Goal: Task Accomplishment & Management: Manage account settings

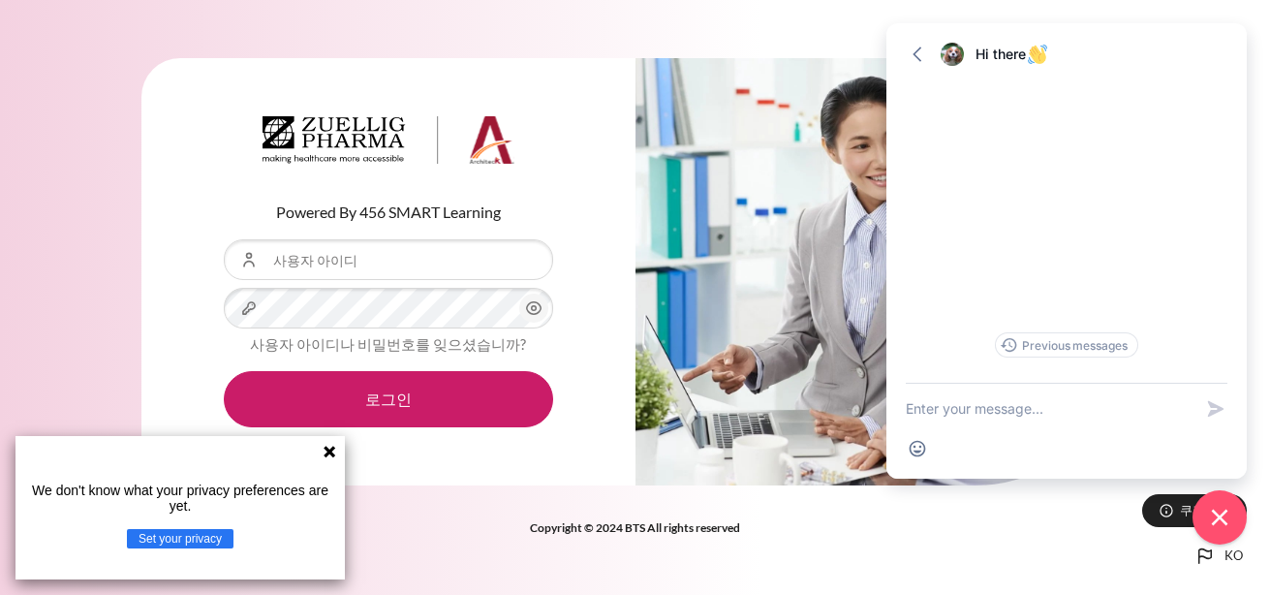
type input "[EMAIL_ADDRESS][DOMAIN_NAME]"
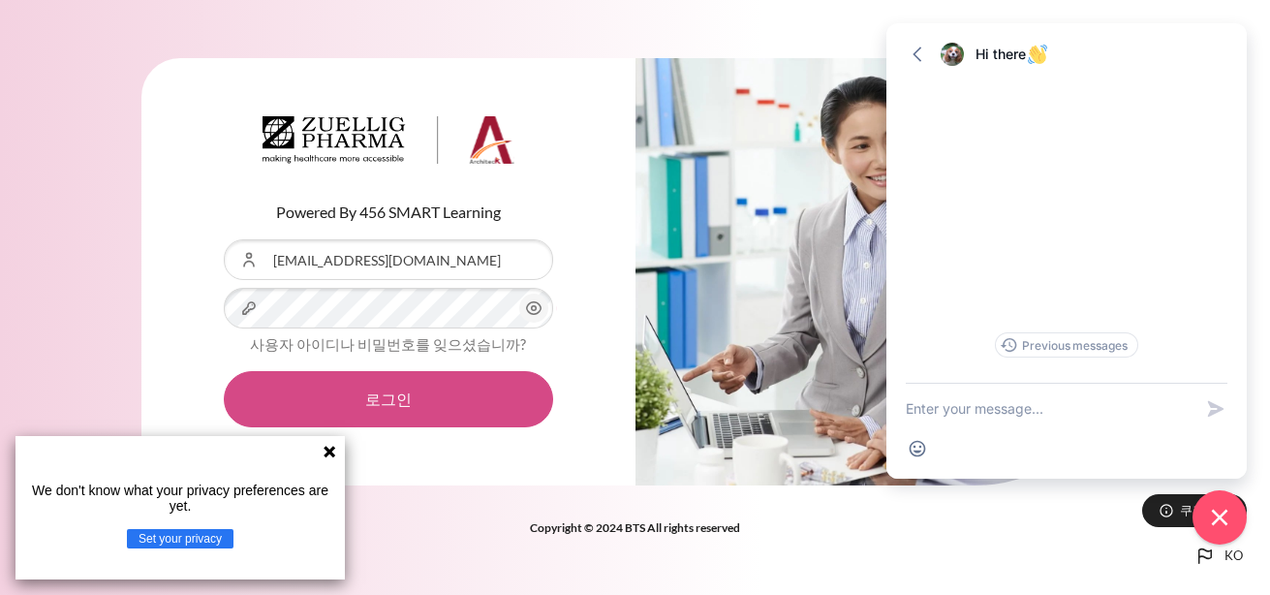
click at [441, 392] on button "로그인" at bounding box center [388, 399] width 329 height 56
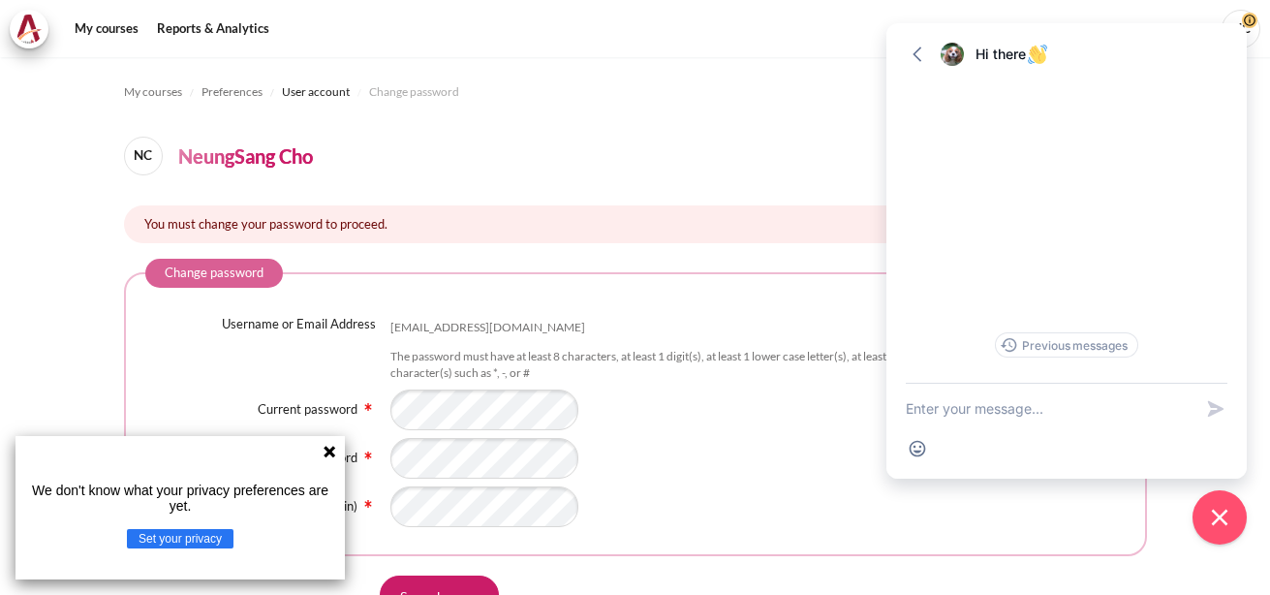
click at [694, 156] on header "NC NeungSang Cho" at bounding box center [635, 156] width 1023 height 39
click at [331, 452] on icon at bounding box center [329, 451] width 12 height 12
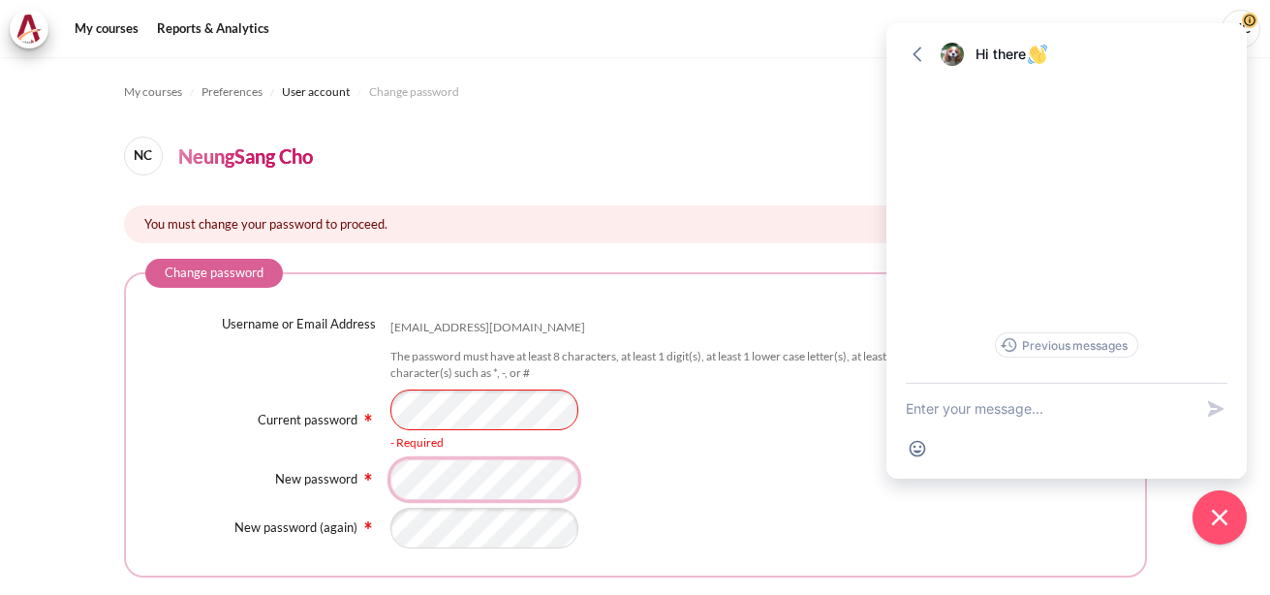
click at [445, 481] on div "Username or Email Address nscho@zuelligpharma.com The password must have at lea…" at bounding box center [635, 431] width 980 height 233
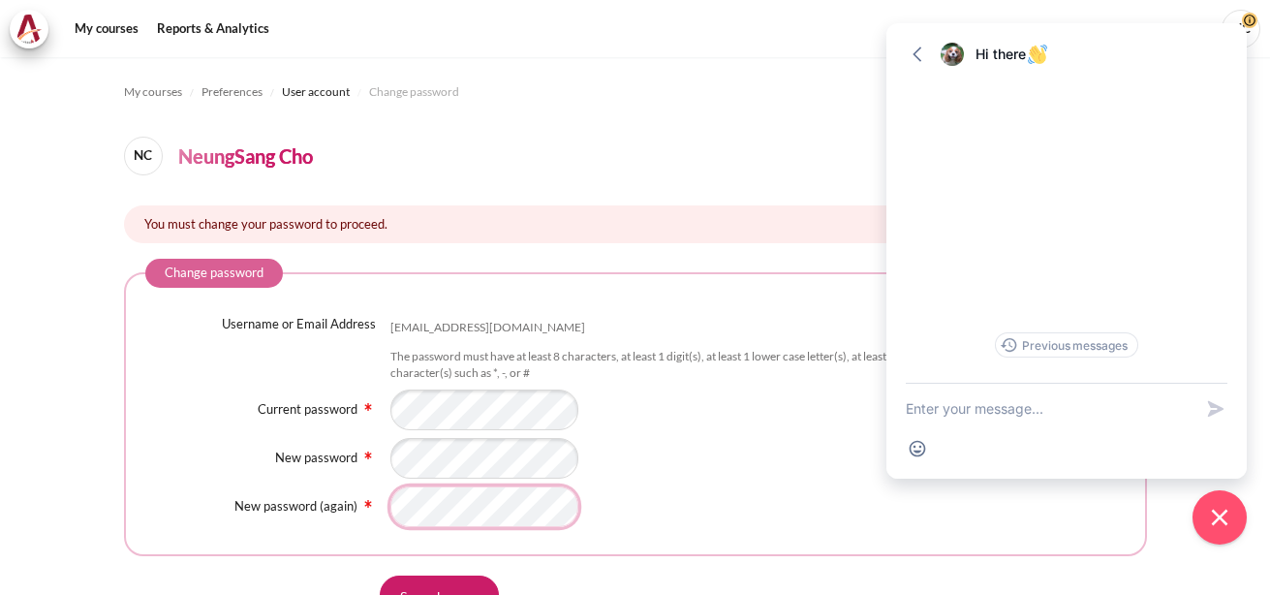
scroll to position [97, 0]
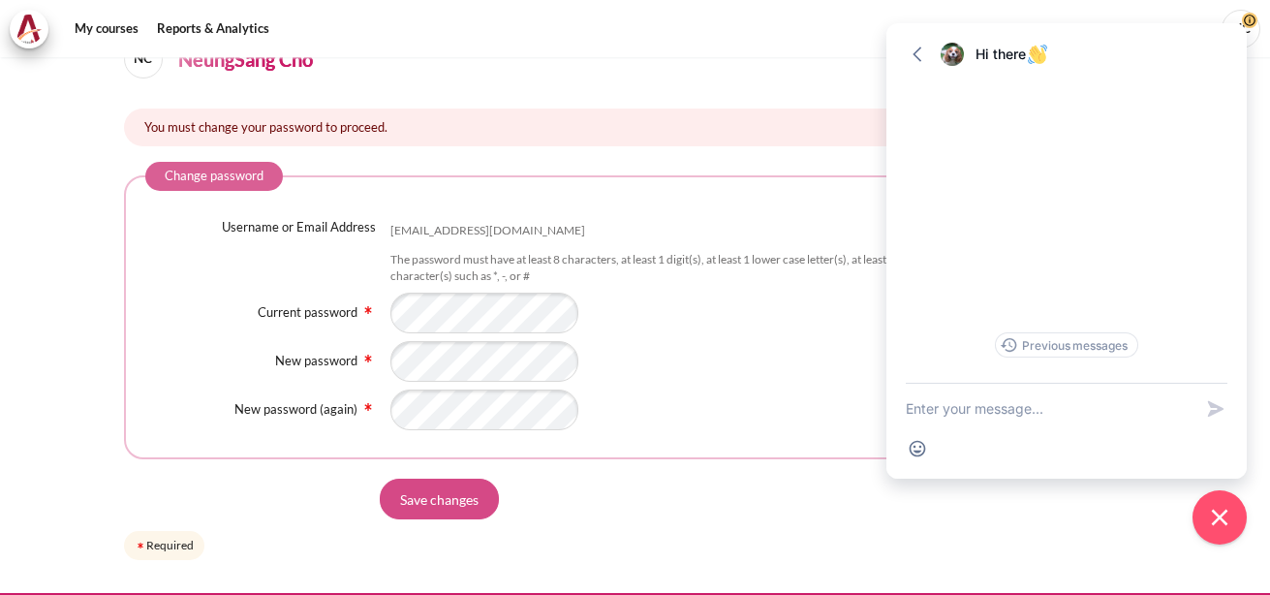
click at [465, 501] on input "Save changes" at bounding box center [439, 498] width 119 height 41
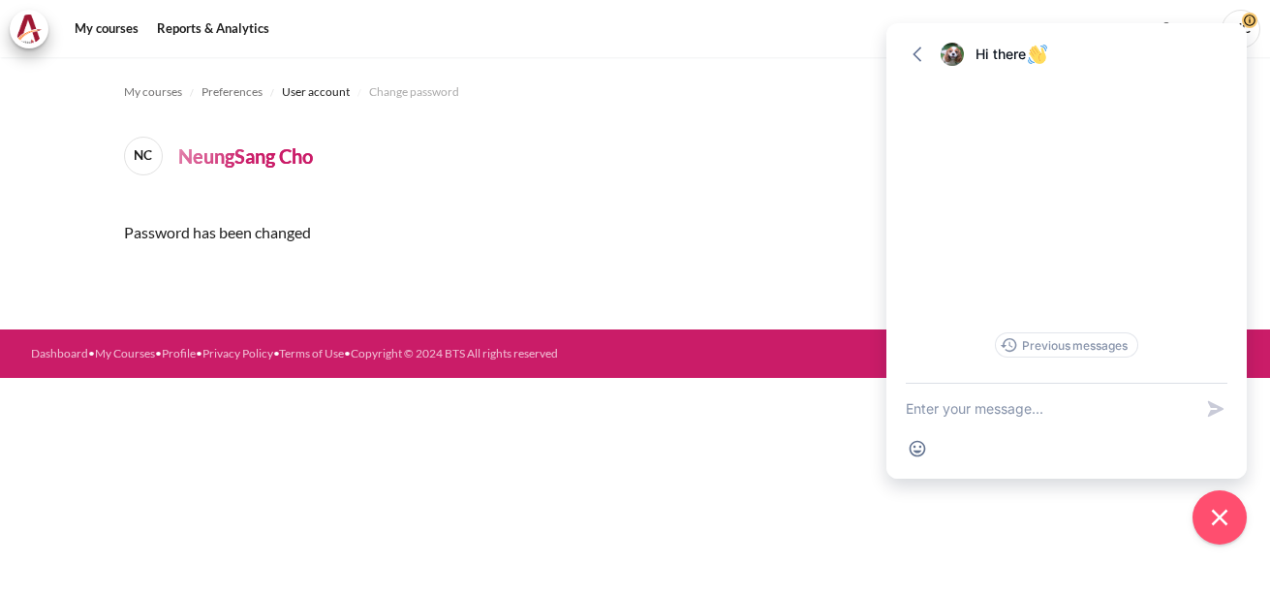
click at [732, 241] on div "Password has been changed" at bounding box center [635, 232] width 1023 height 54
click at [1215, 523] on icon "Close chat widget" at bounding box center [1220, 518] width 30 height 30
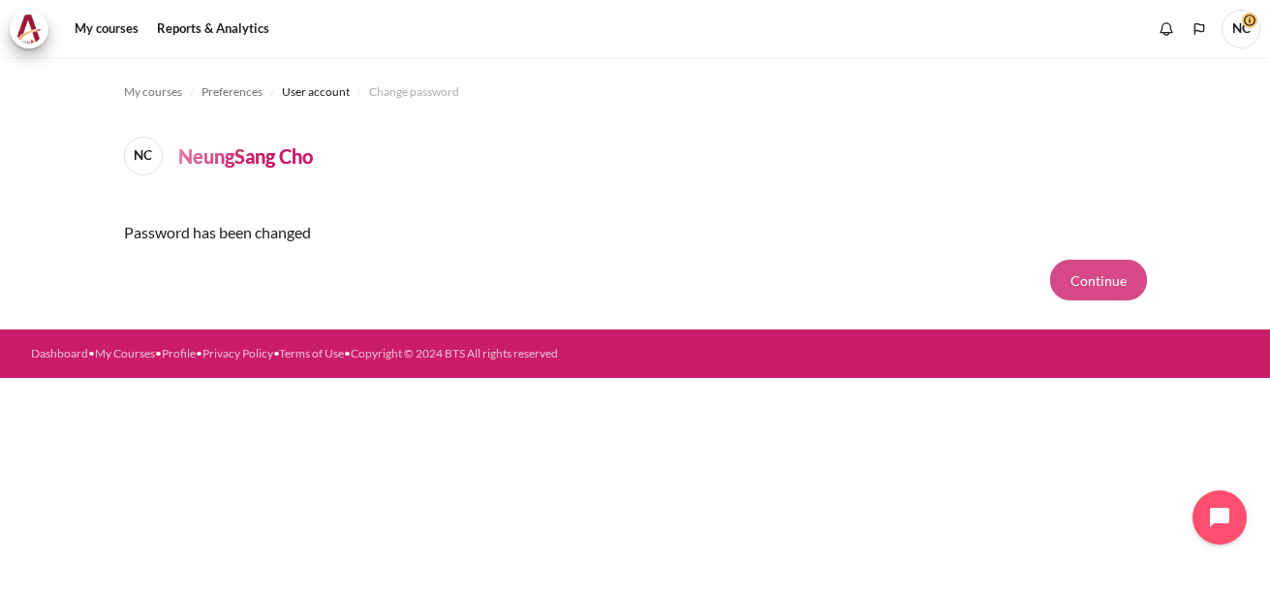
click at [1099, 276] on button "Continue" at bounding box center [1098, 280] width 97 height 41
